Goal: Information Seeking & Learning: Learn about a topic

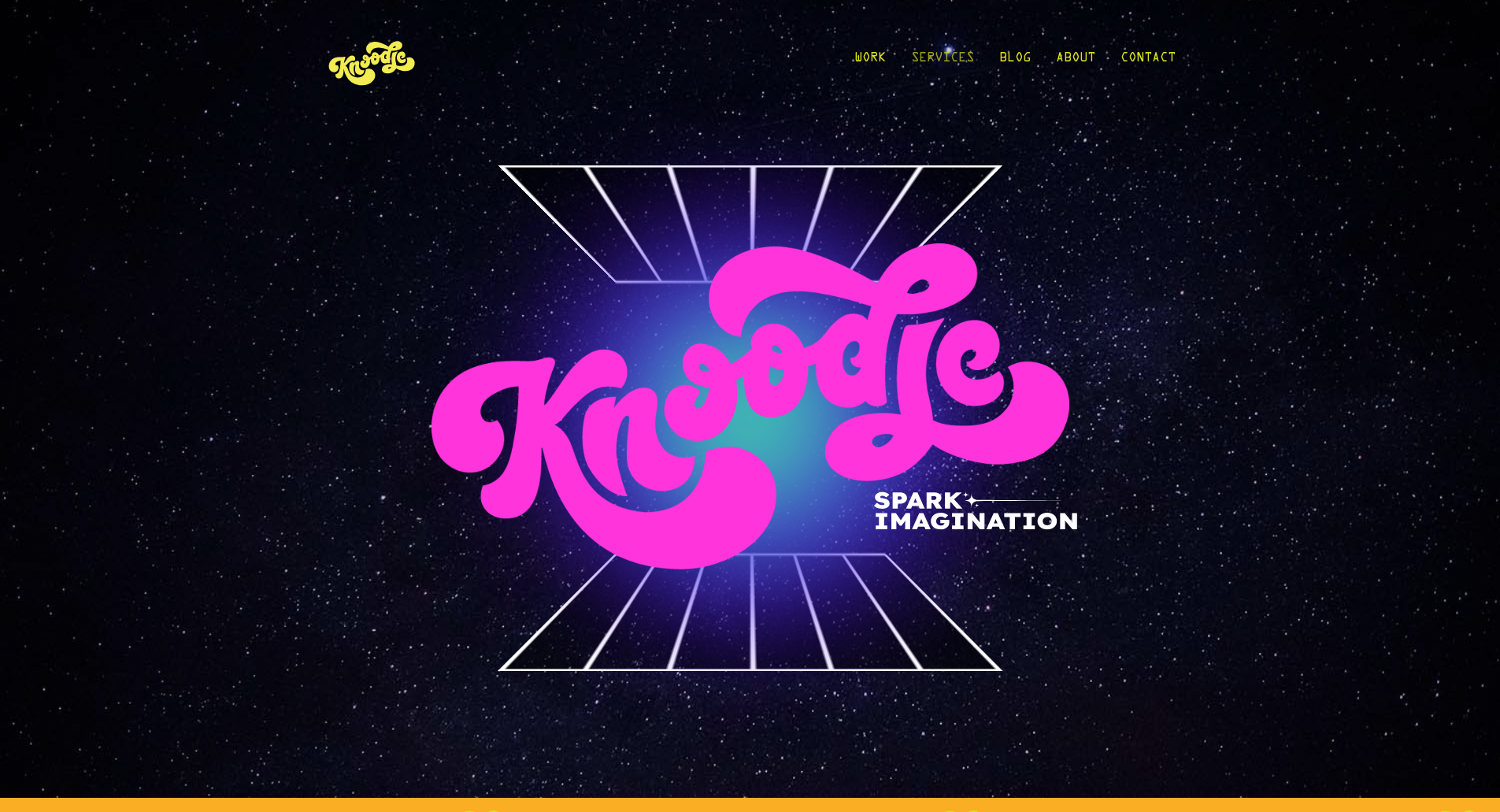
click at [954, 60] on link "Services" at bounding box center [943, 61] width 63 height 73
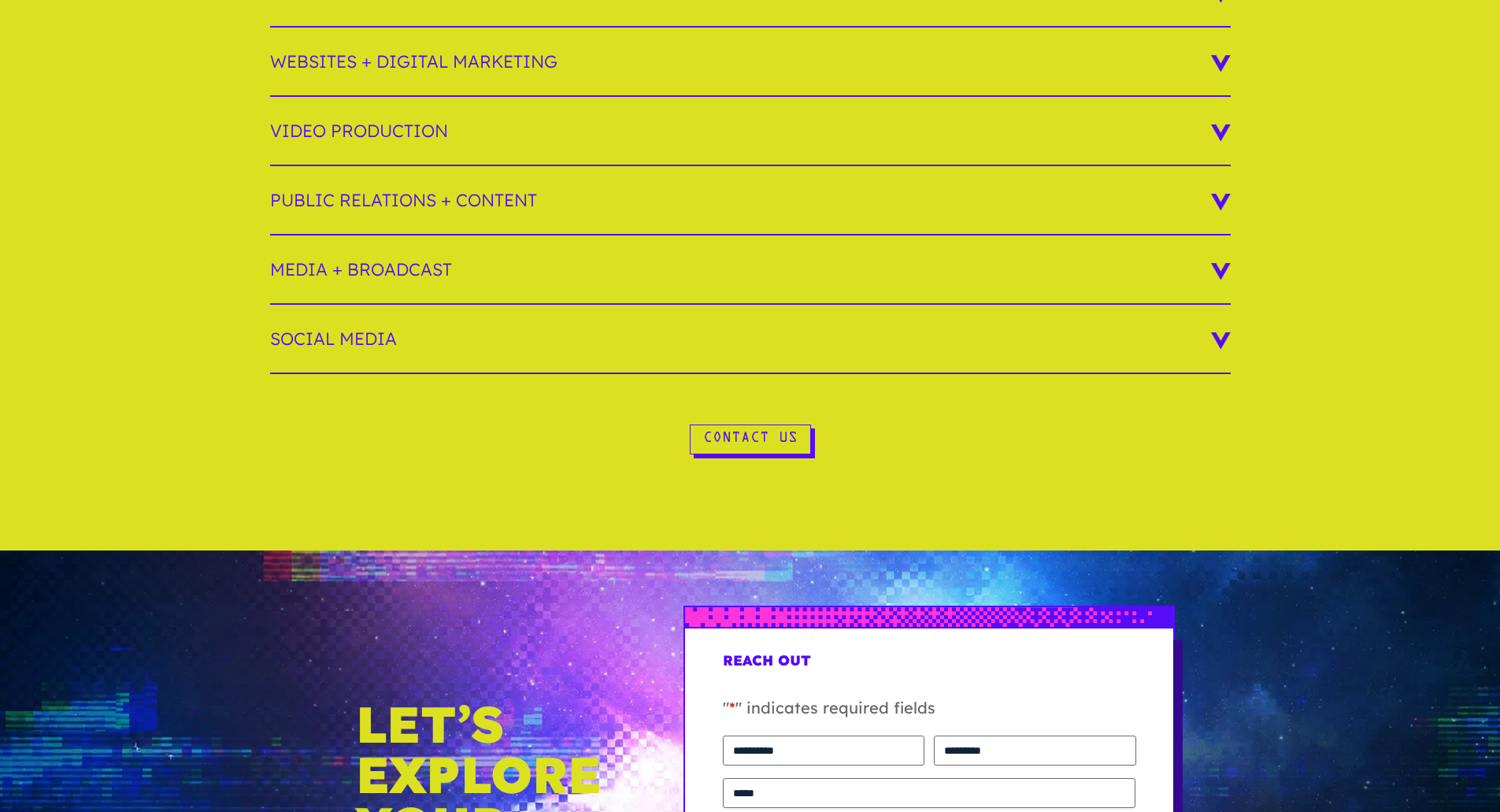
scroll to position [158, 0]
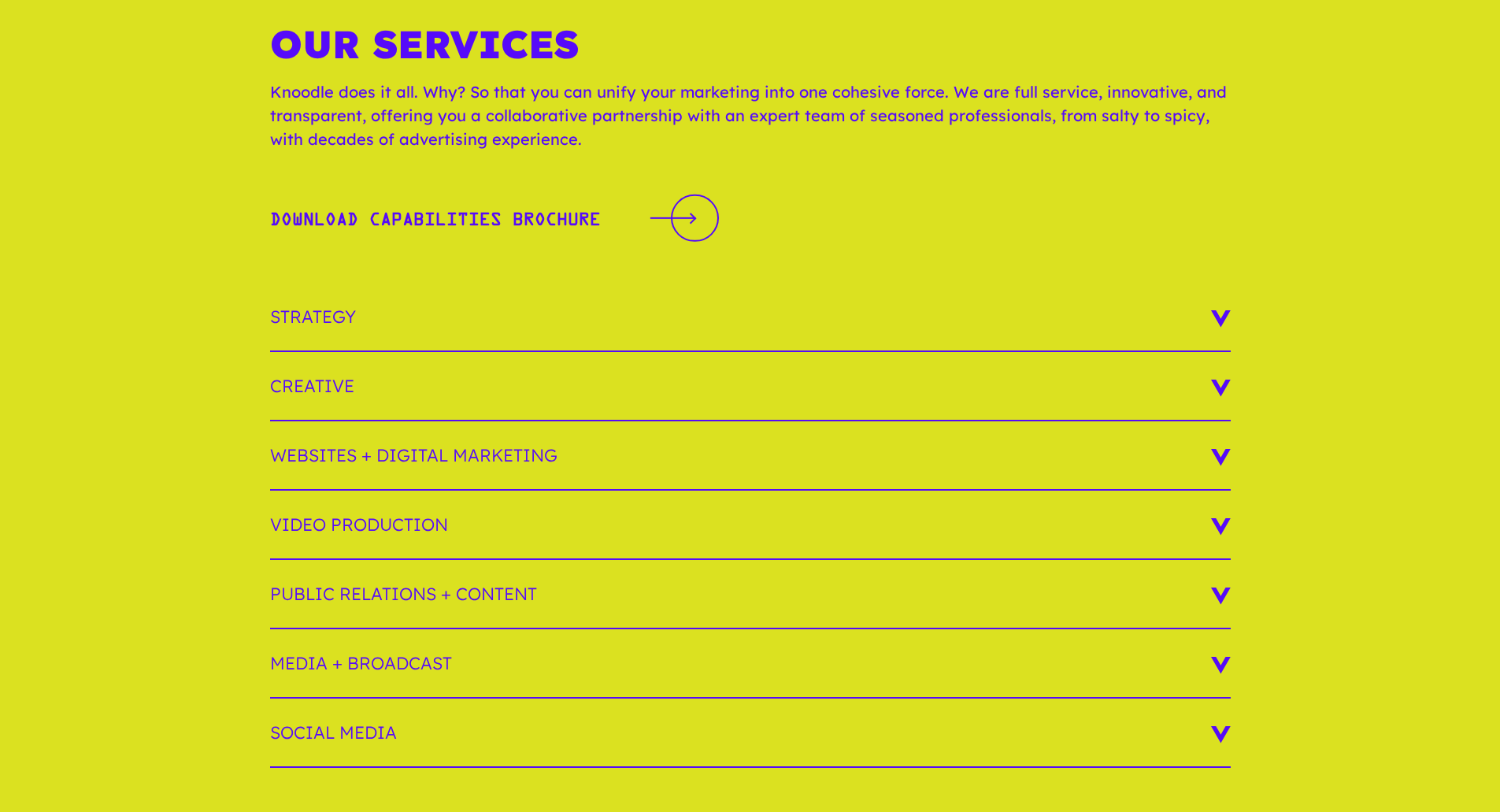
click at [708, 290] on h3 "Strategy" at bounding box center [750, 317] width 961 height 69
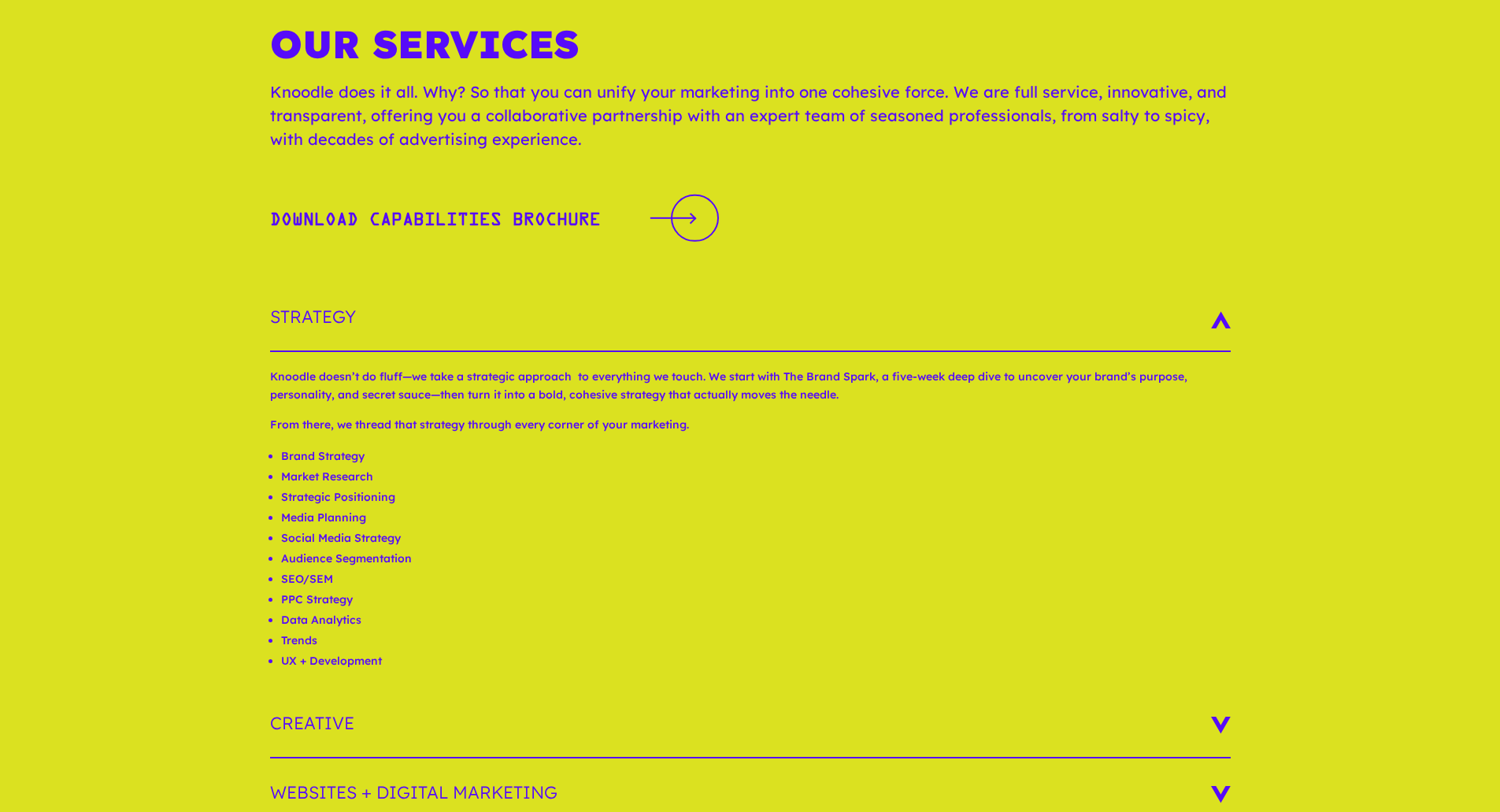
scroll to position [551, 0]
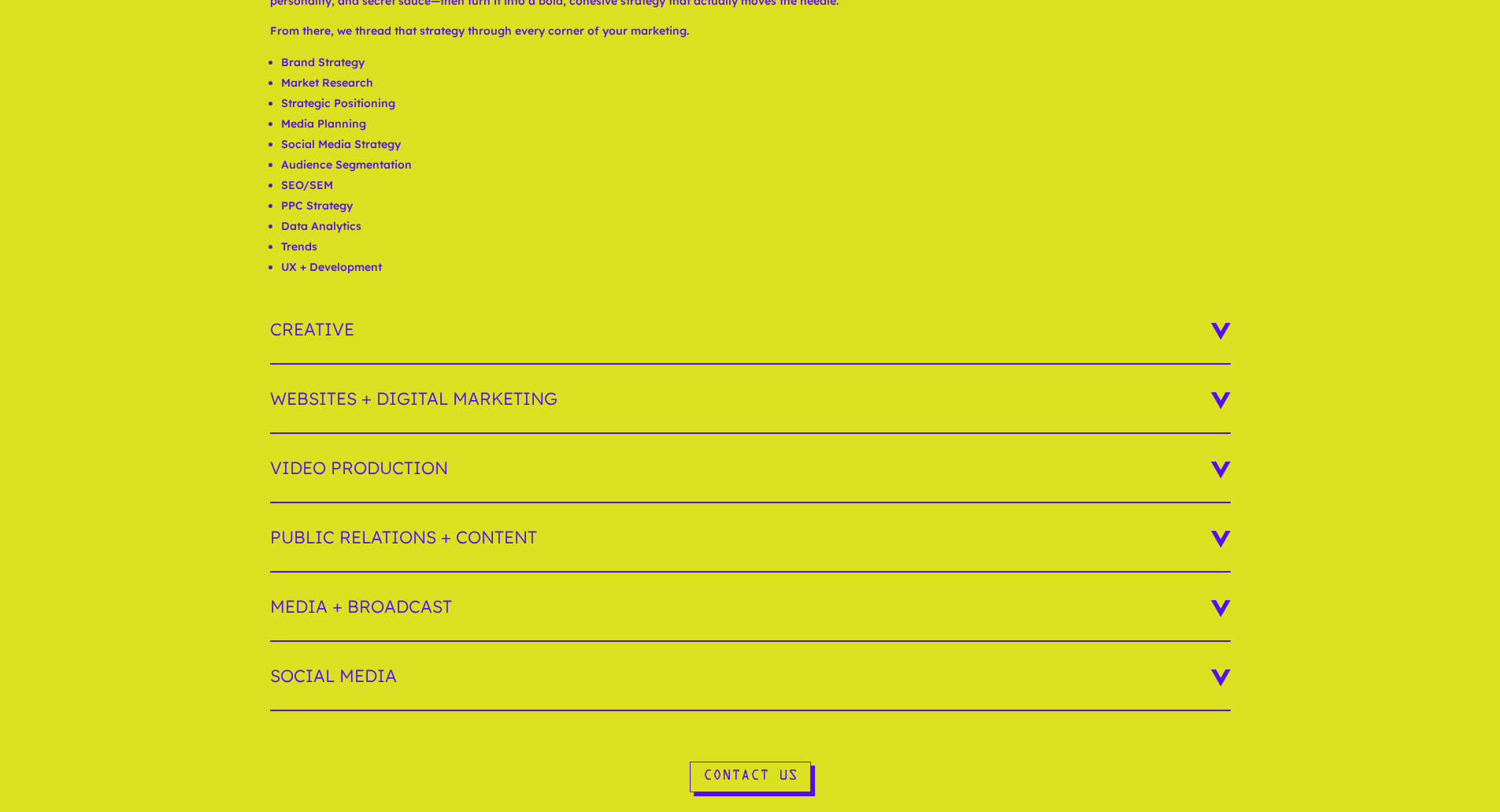
click at [481, 637] on h3 "Media + Broadcast" at bounding box center [750, 607] width 961 height 69
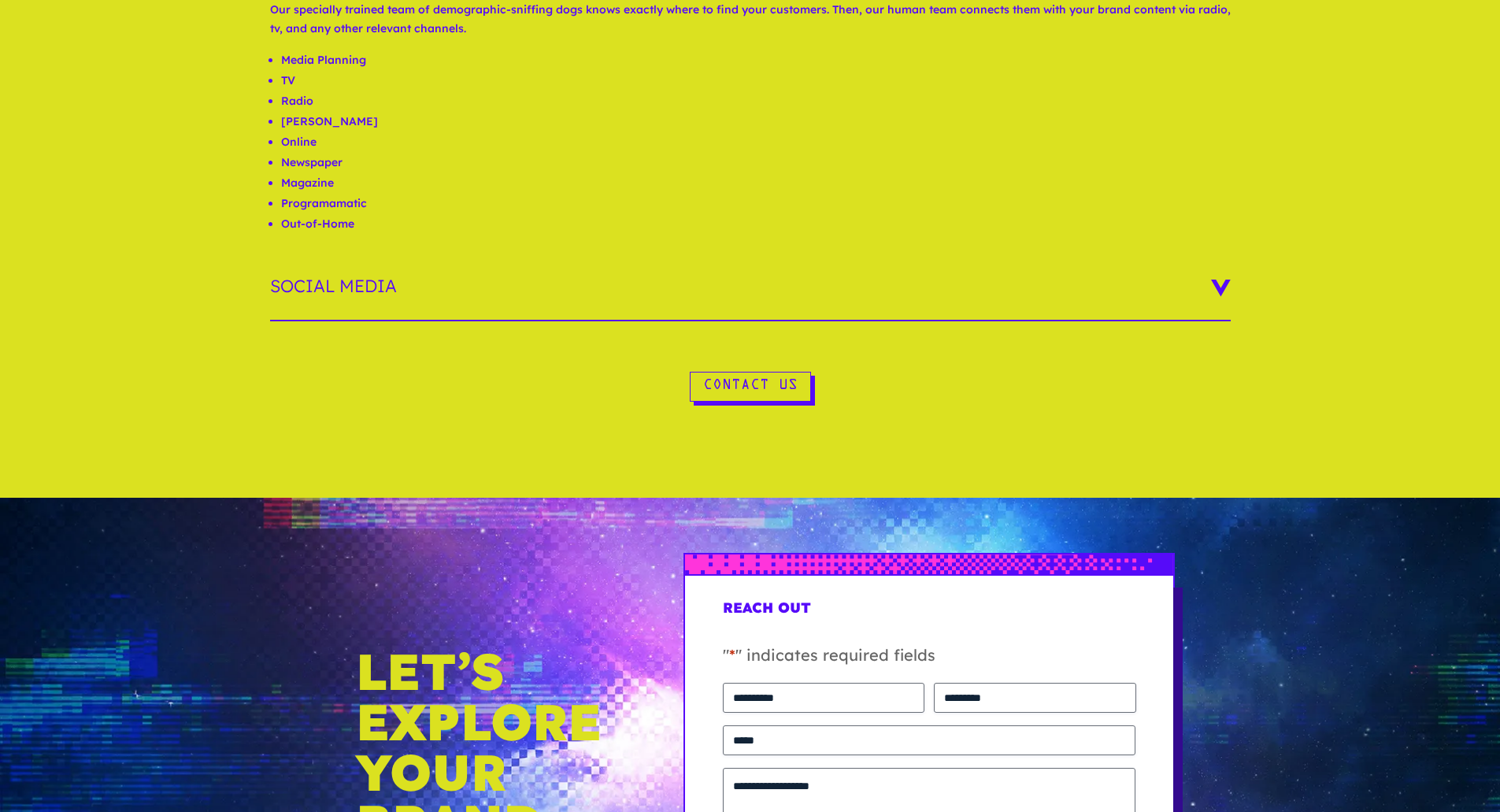
scroll to position [0, 0]
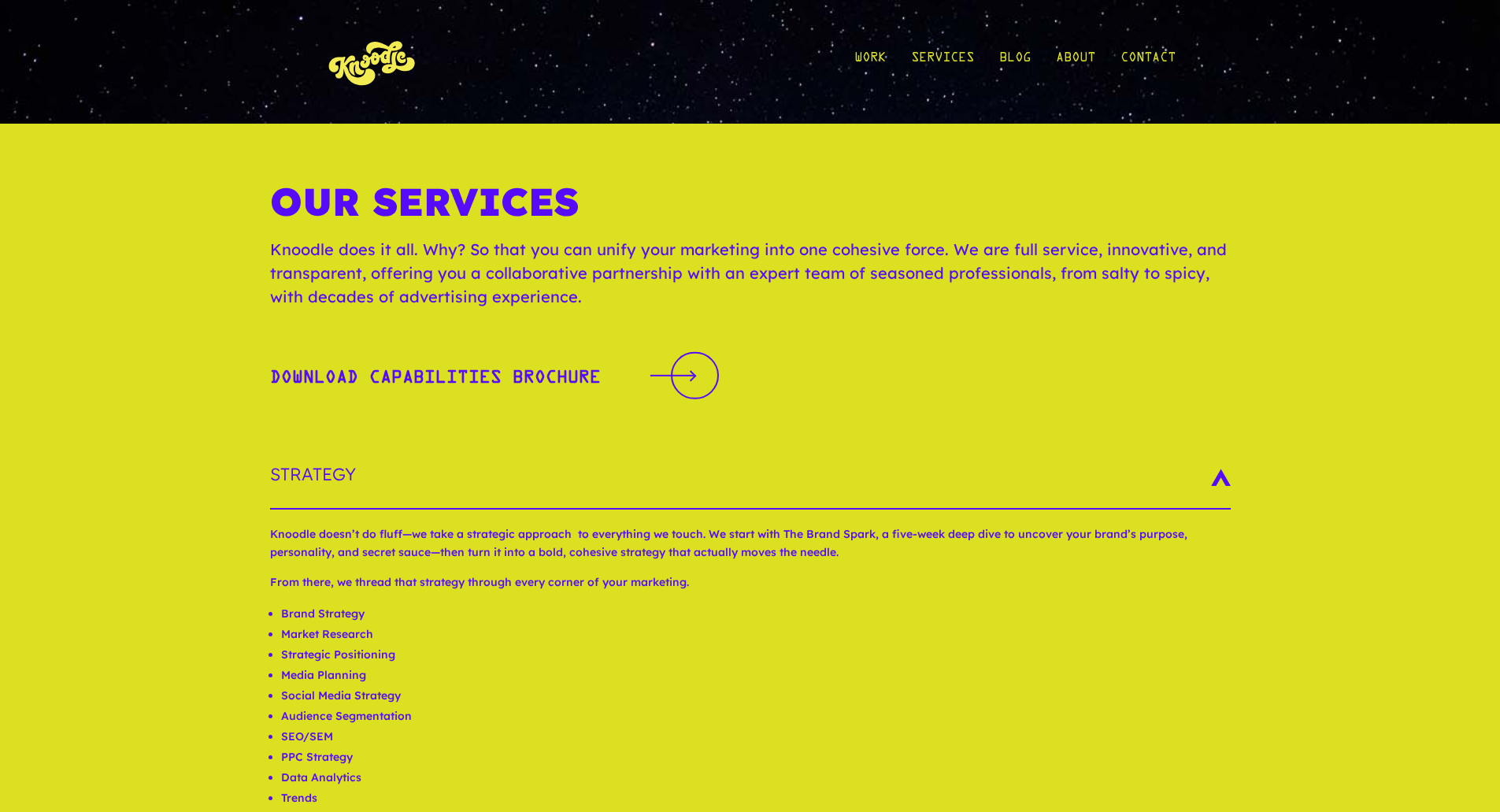
drag, startPoint x: 154, startPoint y: 539, endPoint x: 265, endPoint y: 135, distance: 419.0
click at [931, 49] on link "Services" at bounding box center [943, 61] width 63 height 73
